Goal: Browse casually

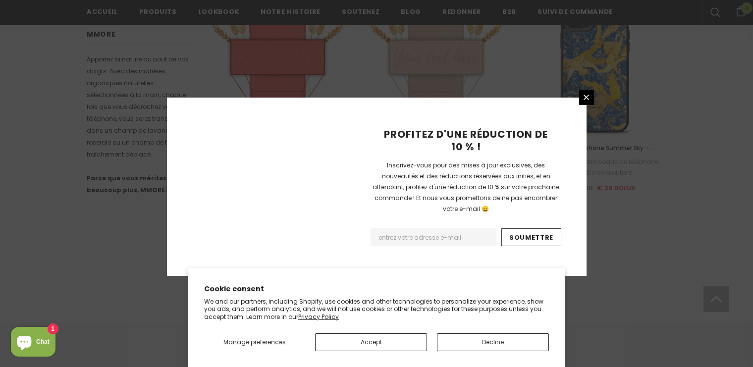
scroll to position [726, 0]
